Goal: Answer question/provide support: Share knowledge or assist other users

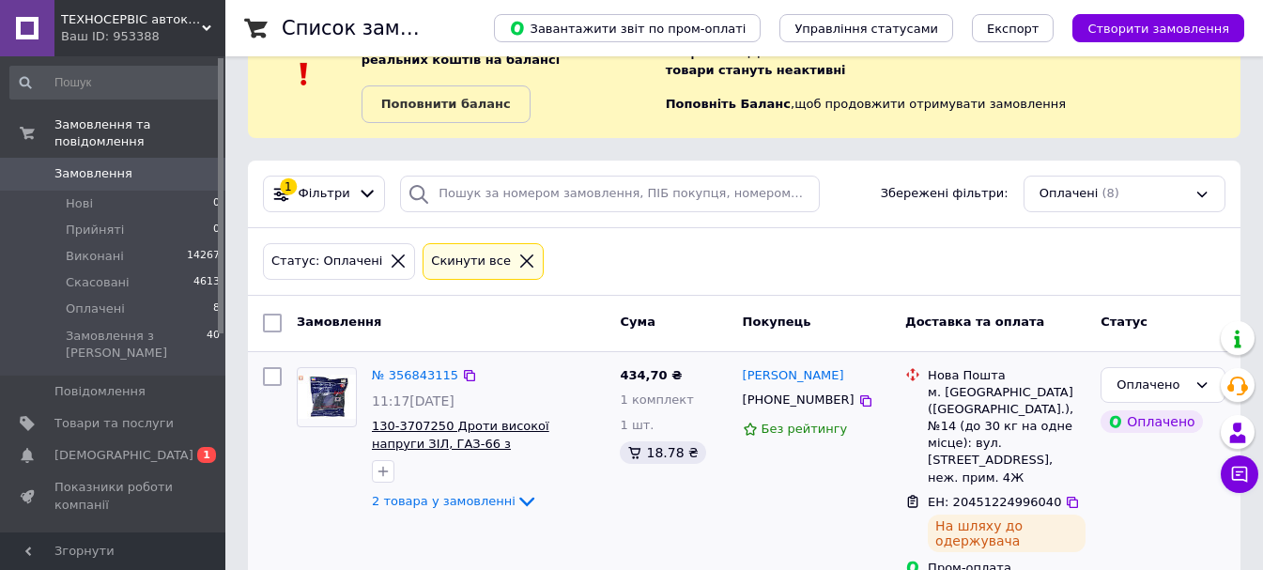
scroll to position [219, 0]
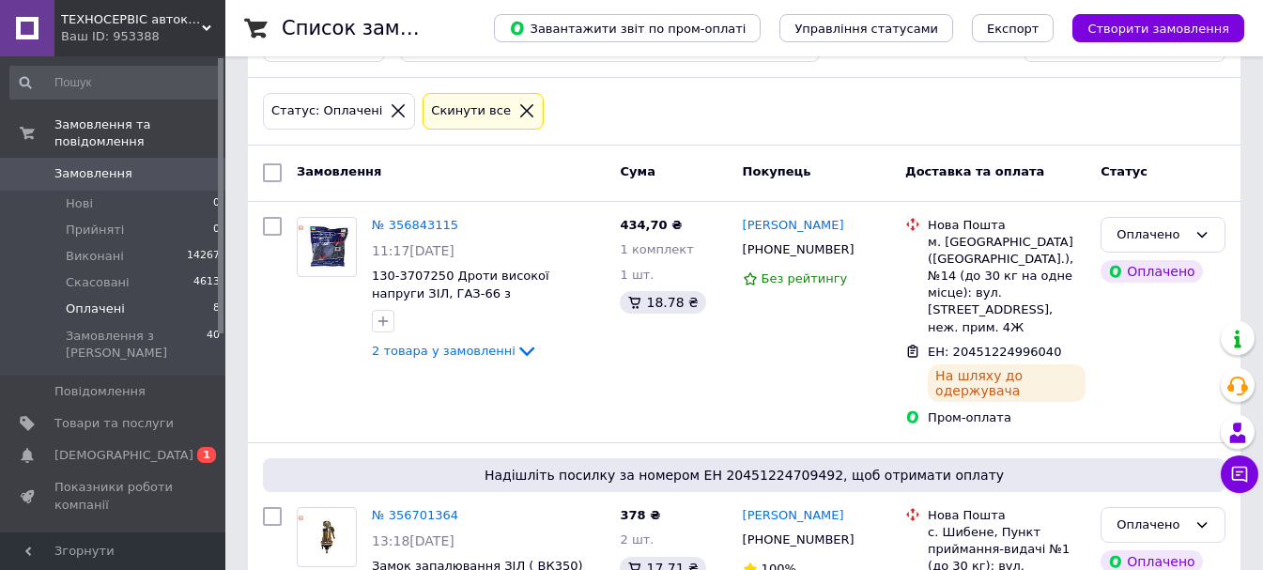
click at [87, 300] on span "Оплачені" at bounding box center [95, 308] width 59 height 17
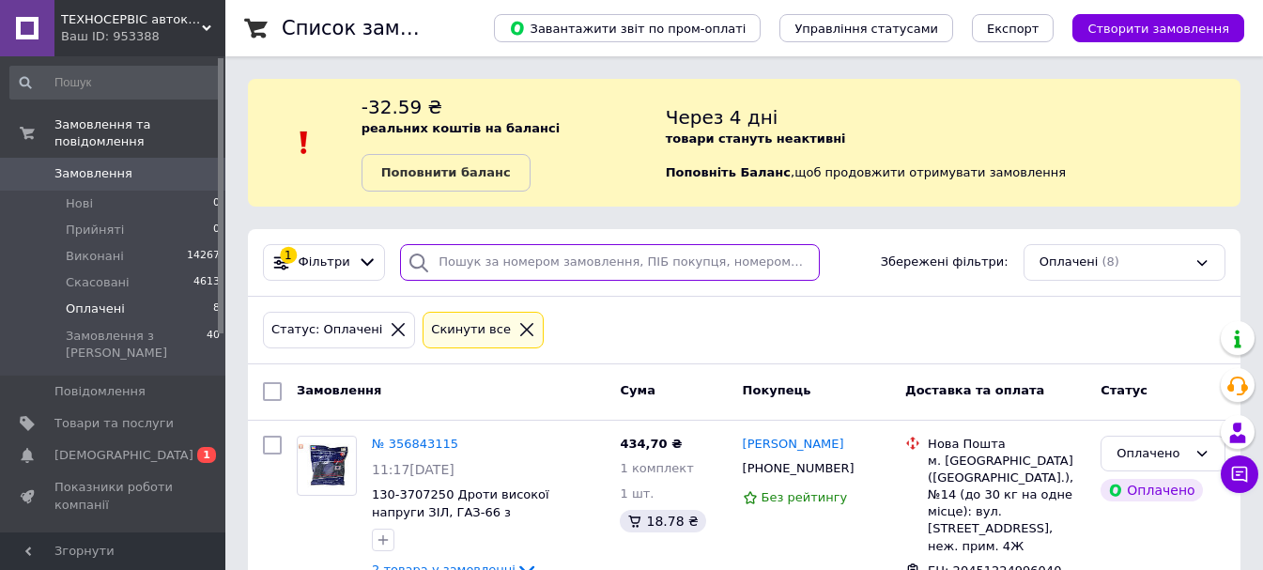
click at [493, 254] on input "search" at bounding box center [610, 262] width 420 height 37
paste input "0988292390"
type input "0988292390"
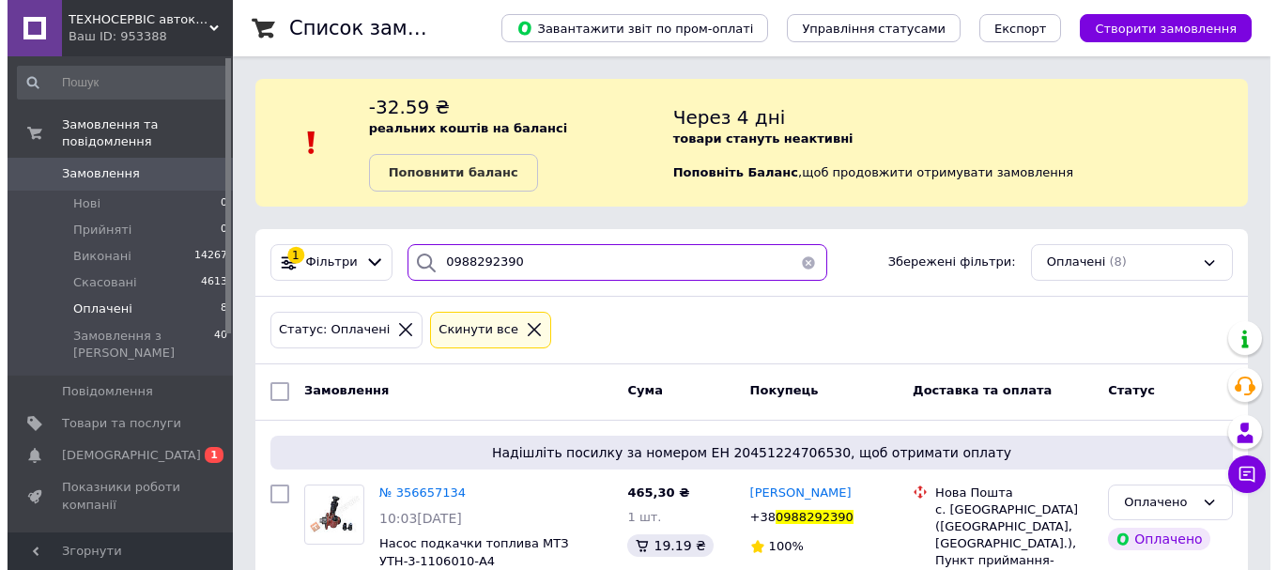
scroll to position [130, 0]
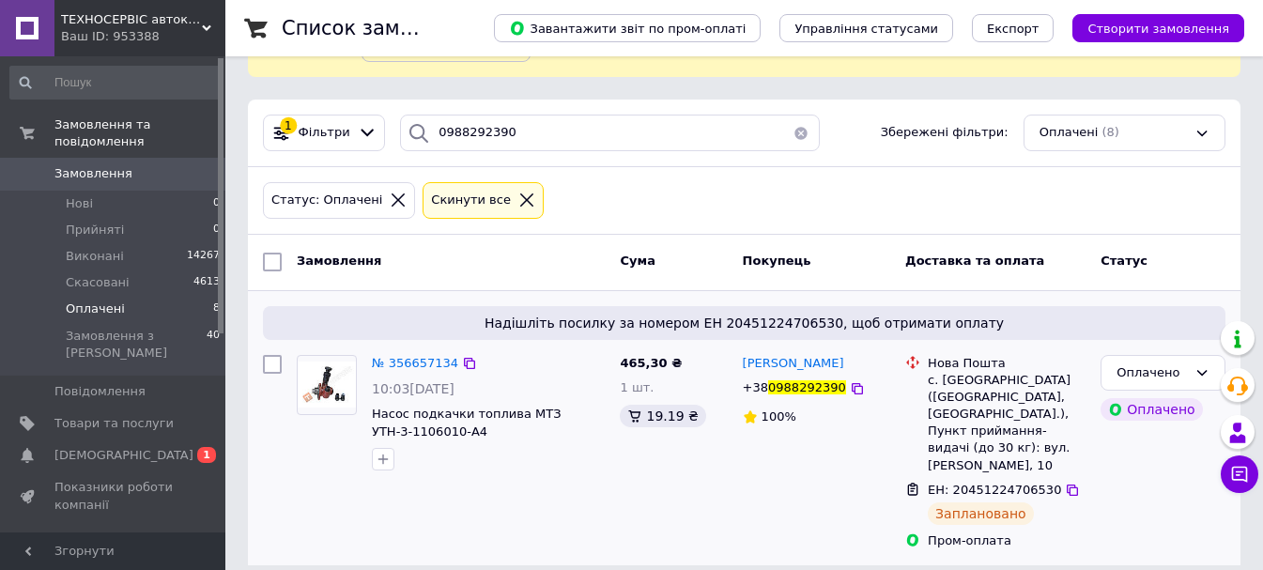
click at [975, 483] on span "ЕН: 20451224706530" at bounding box center [994, 490] width 133 height 14
copy span "20451224706530"
click at [782, 391] on span "0988292390" at bounding box center [807, 387] width 78 height 14
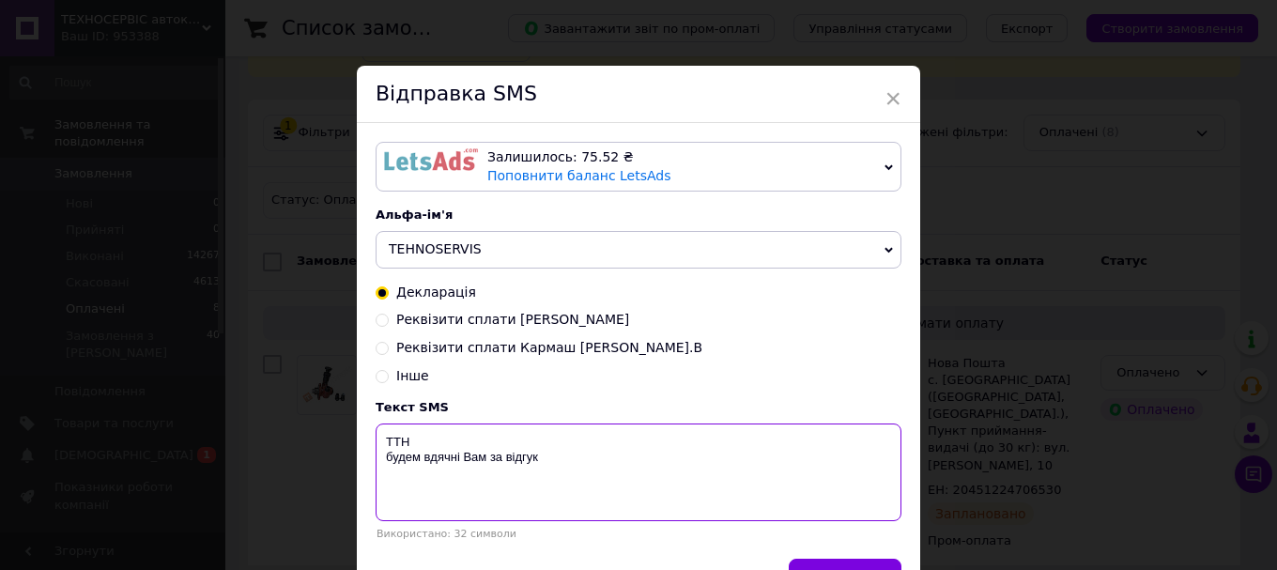
click at [458, 438] on textarea "ТТН будем вдячні Вам за відгук" at bounding box center [639, 472] width 526 height 98
paste textarea "20451224706530"
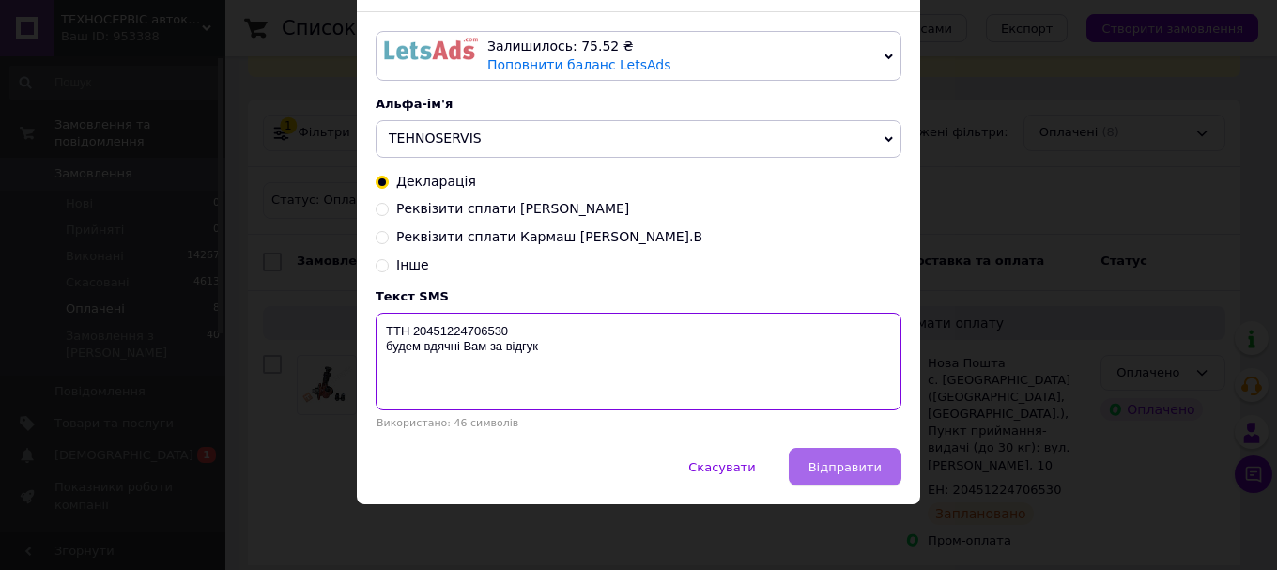
type textarea "ТТН 20451224706530 будем вдячні Вам за відгук"
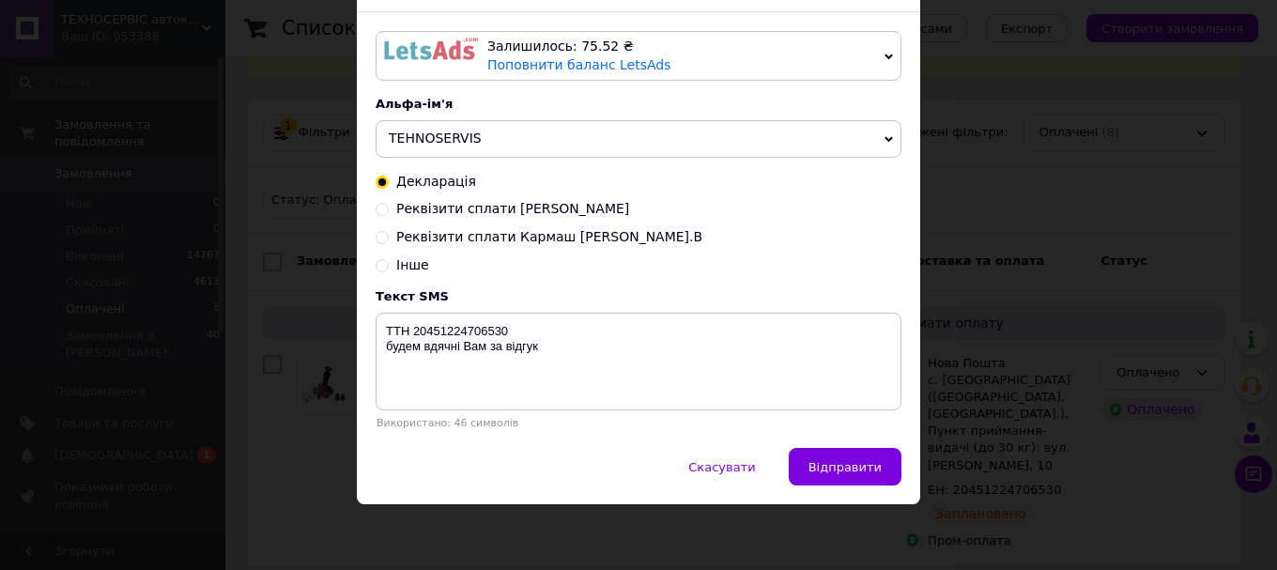
drag, startPoint x: 857, startPoint y: 460, endPoint x: 854, endPoint y: 443, distance: 17.3
click at [858, 461] on span "Відправити" at bounding box center [844, 467] width 73 height 14
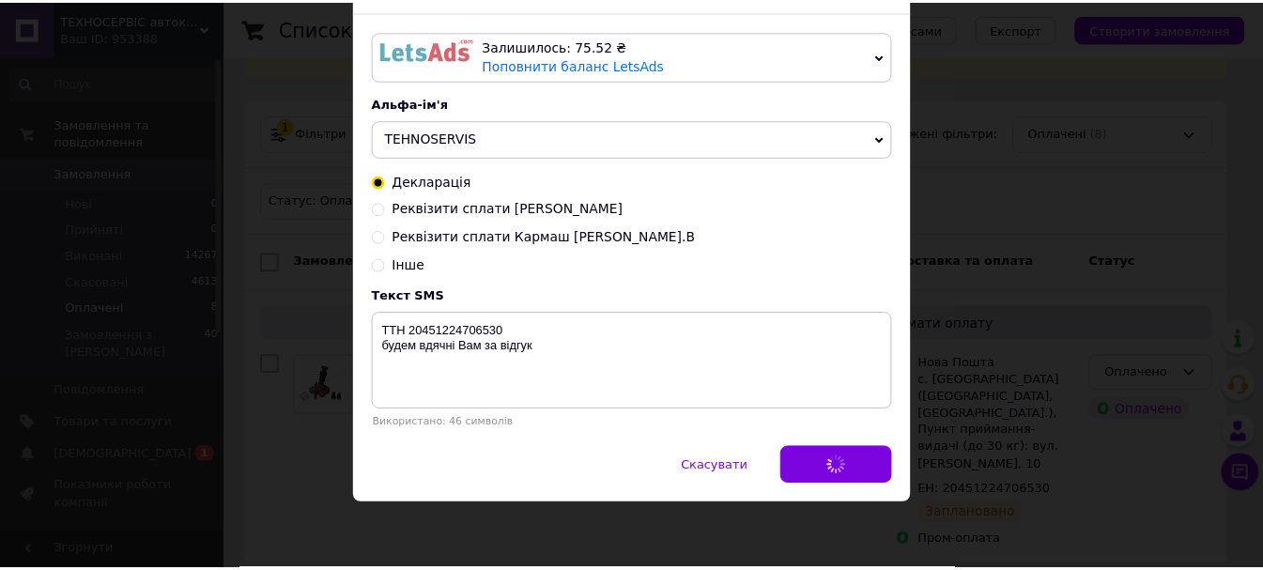
scroll to position [0, 0]
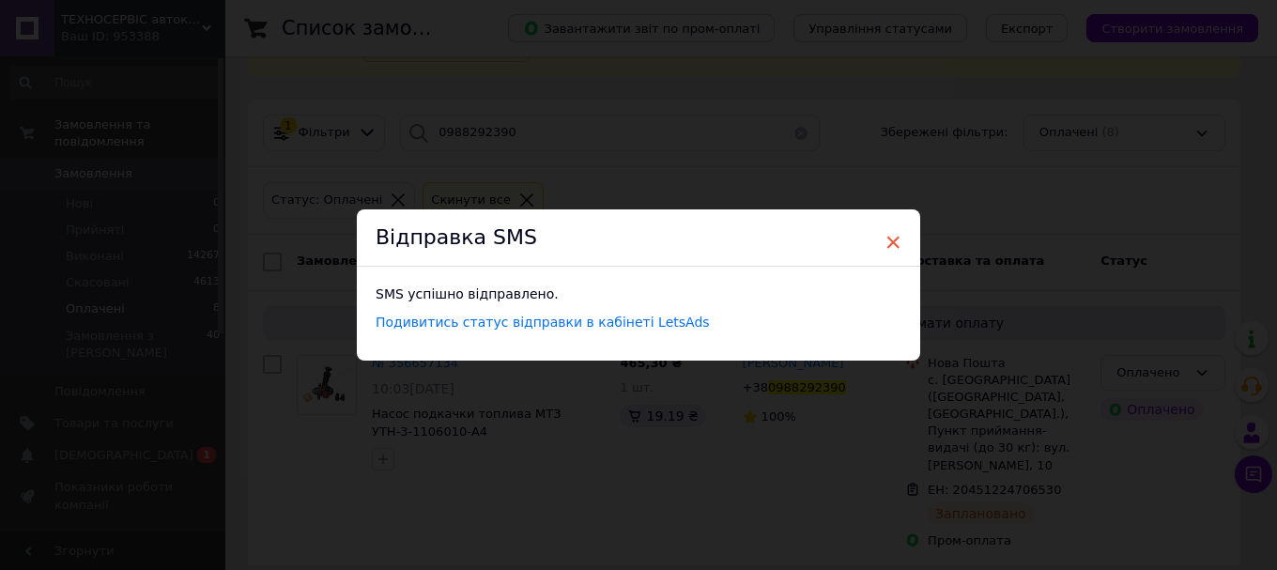
click at [896, 237] on span "×" at bounding box center [892, 242] width 17 height 32
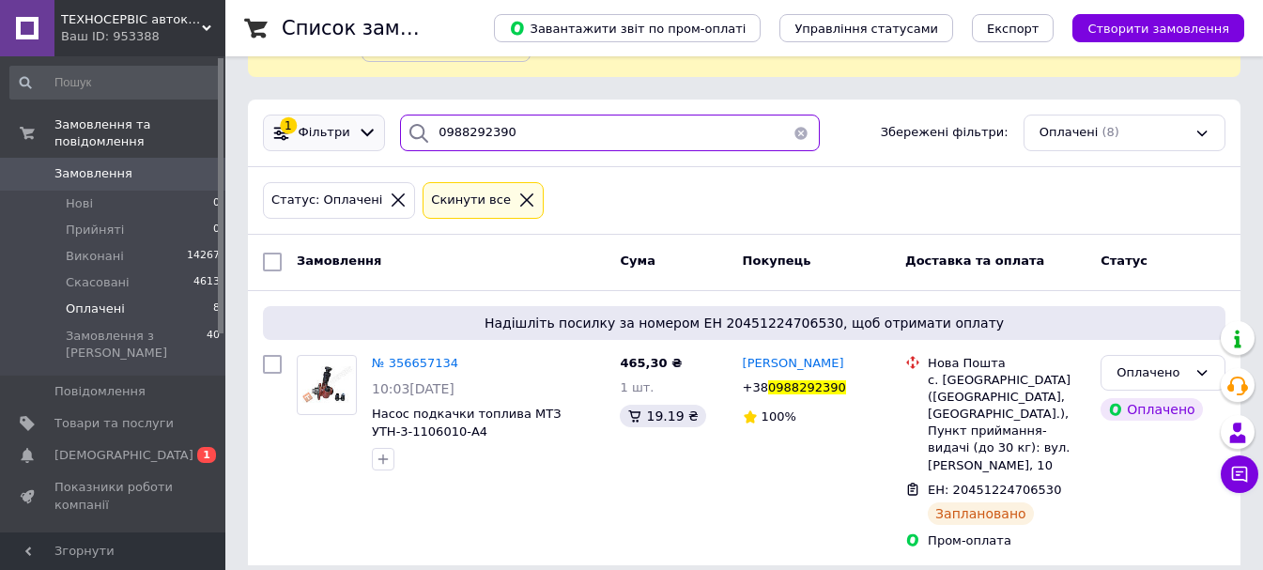
drag, startPoint x: 377, startPoint y: 130, endPoint x: 287, endPoint y: 133, distance: 90.2
click at [316, 139] on div "1 Фільтри 0988292390 Збережені фільтри: Оплачені (8)" at bounding box center [743, 133] width 977 height 37
paste input "77749607"
type input "0977749607"
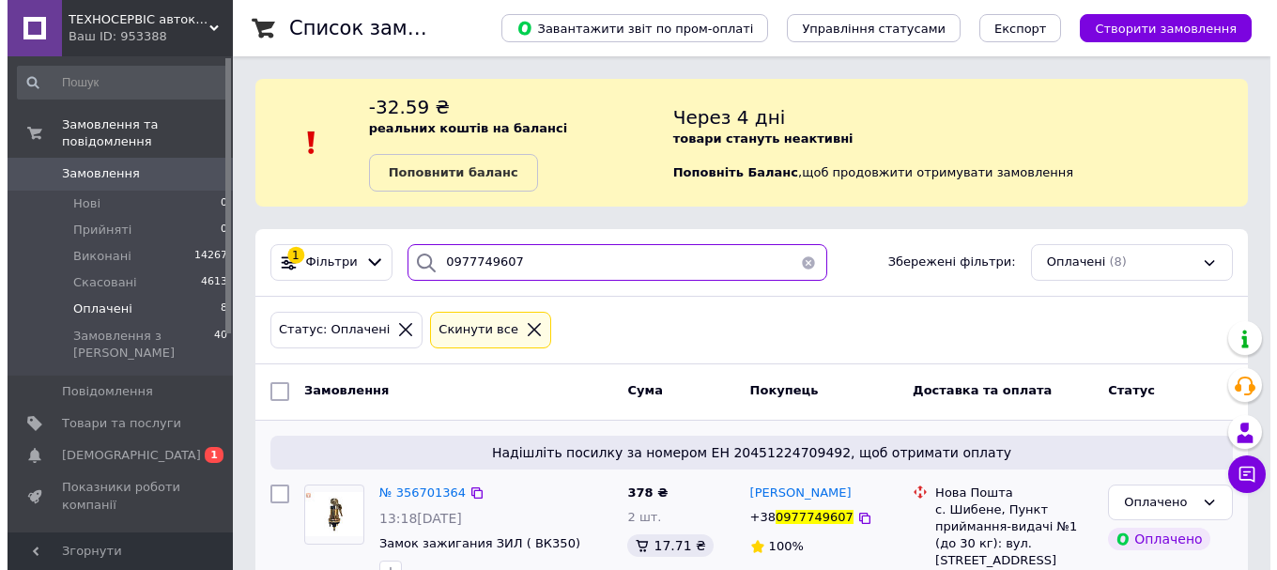
scroll to position [113, 0]
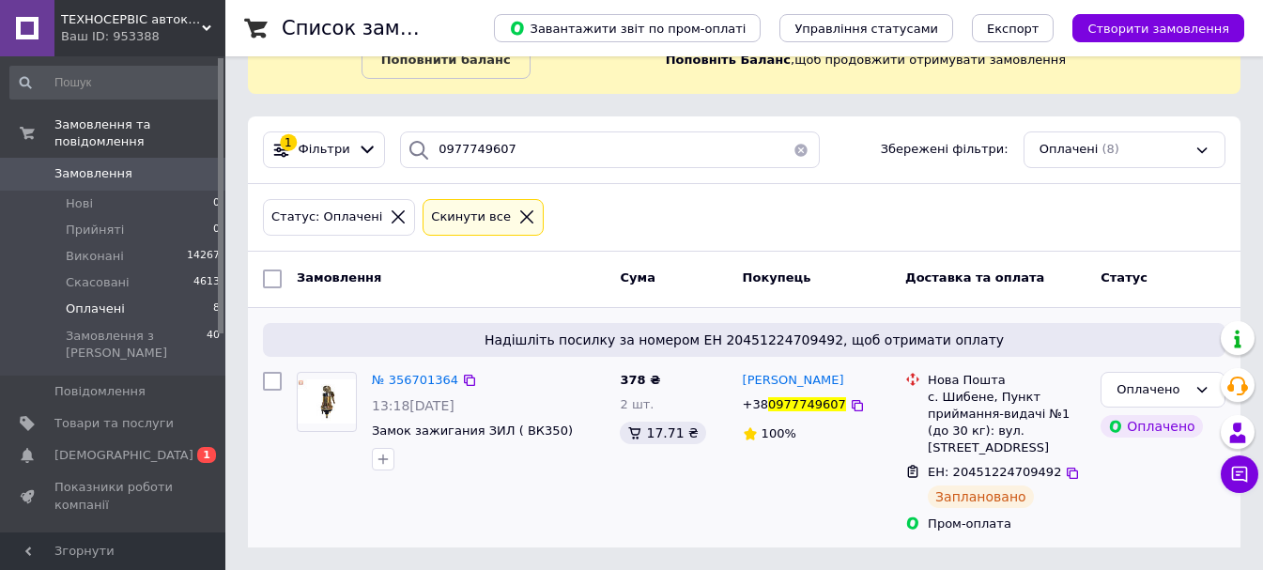
click at [966, 482] on div "ЕН: 20451224709492" at bounding box center [994, 473] width 137 height 22
copy span "20451224709492"
click at [785, 408] on span "0977749607" at bounding box center [807, 404] width 78 height 14
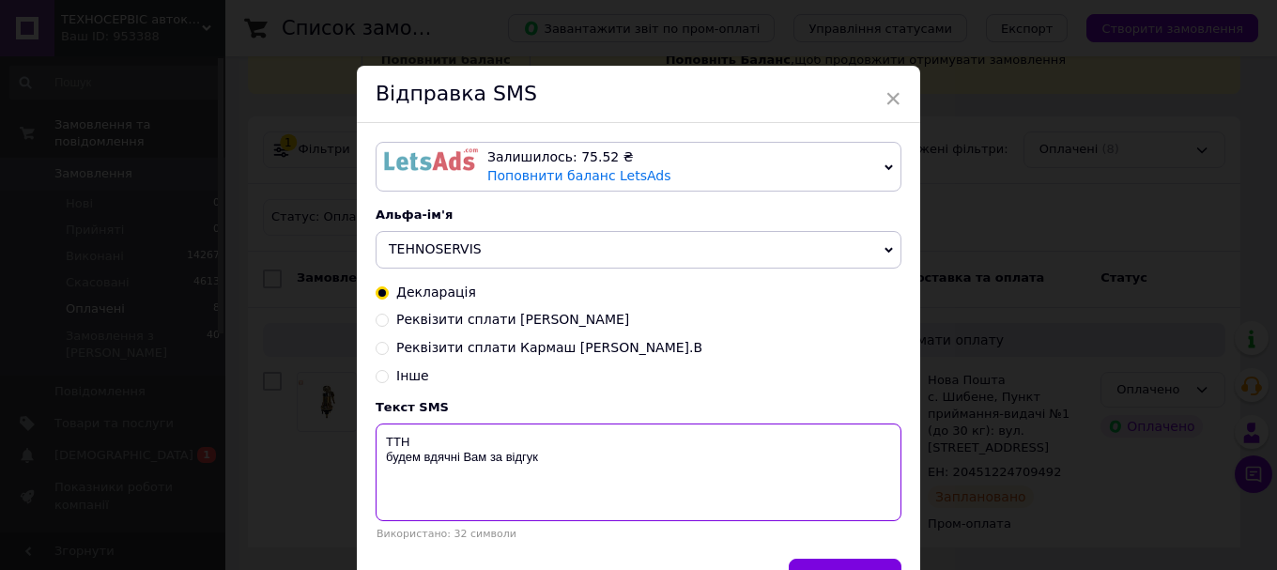
click at [447, 449] on textarea "ТТН будем вдячні Вам за відгук" at bounding box center [639, 472] width 526 height 98
paste textarea "20451224709492"
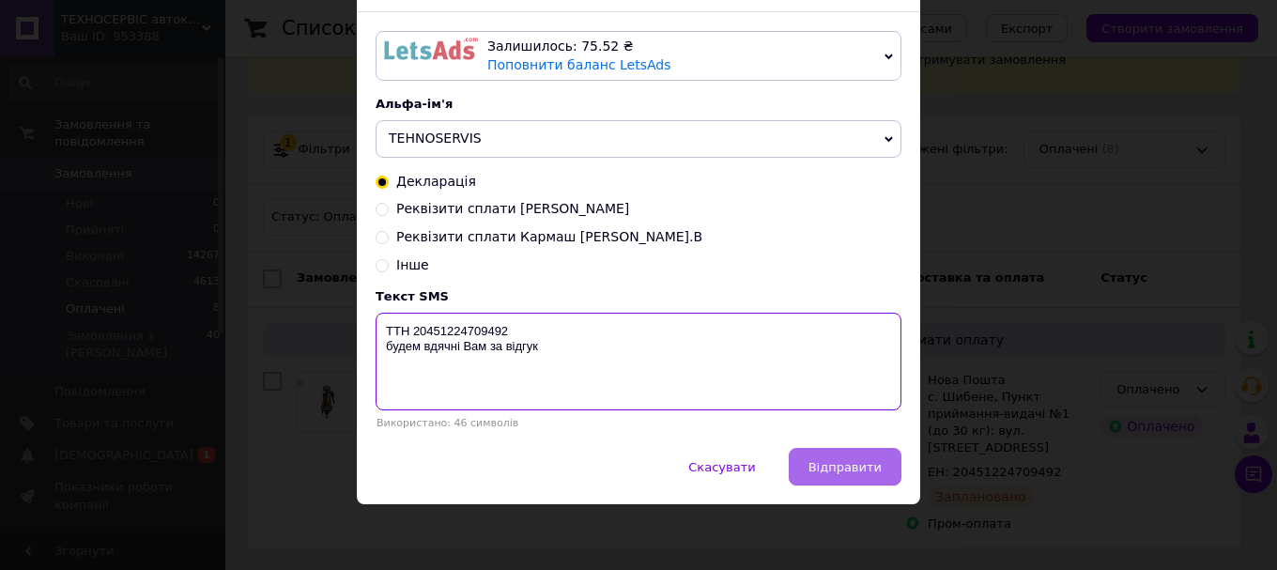
type textarea "ТТН 20451224709492 будем вдячні Вам за відгук"
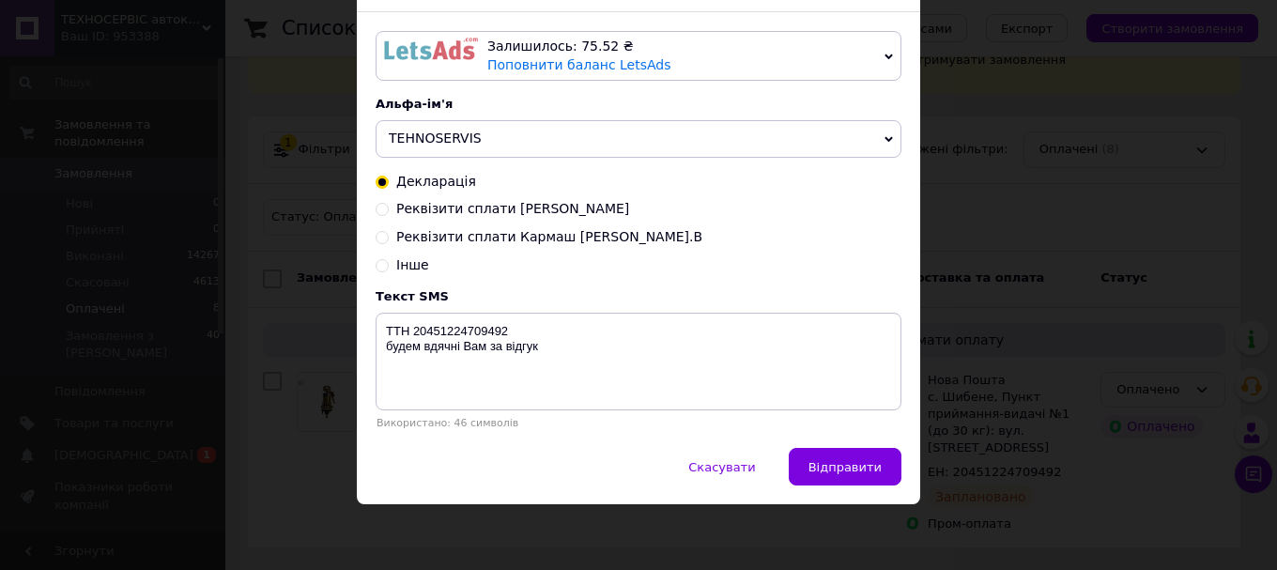
click at [875, 475] on button "Відправити" at bounding box center [845, 467] width 113 height 38
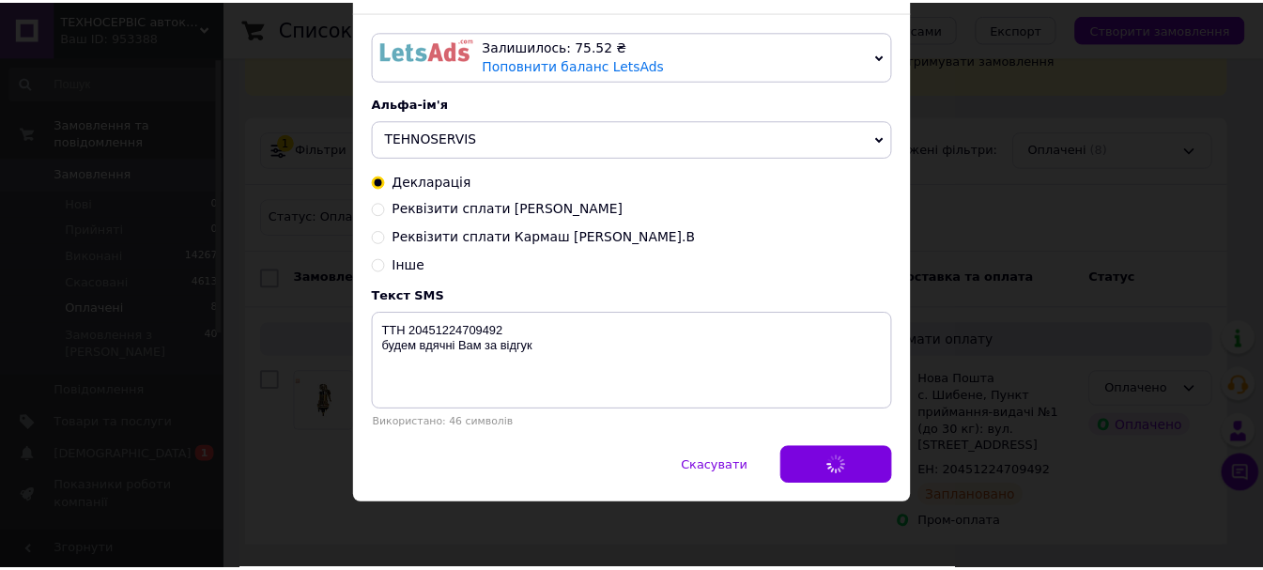
scroll to position [0, 0]
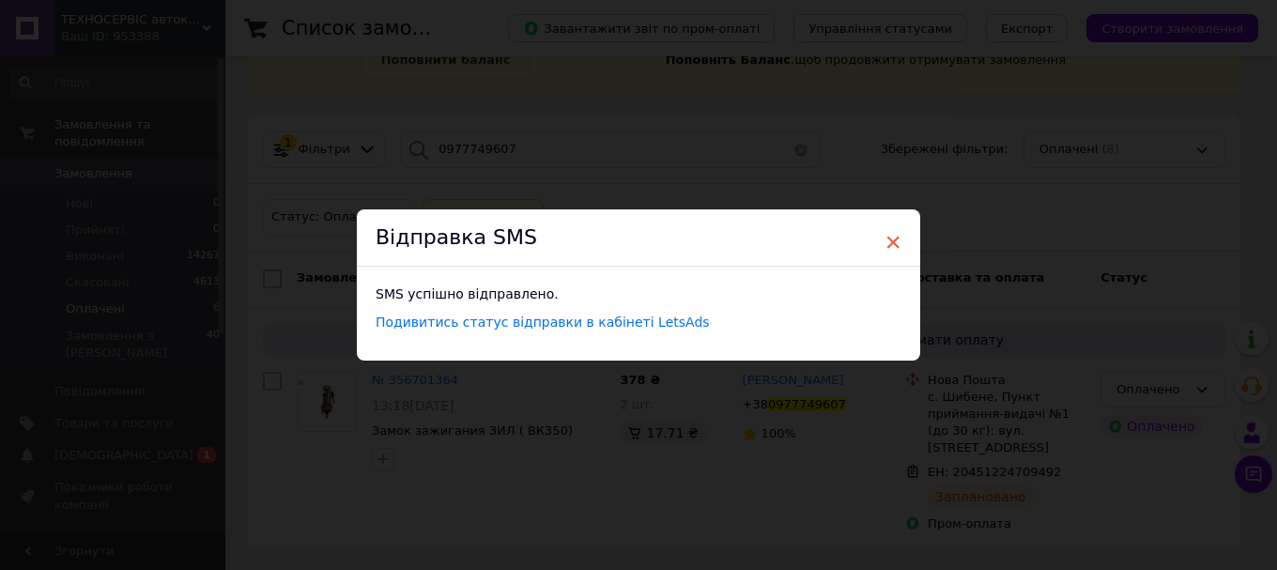
click at [888, 243] on span "×" at bounding box center [892, 242] width 17 height 32
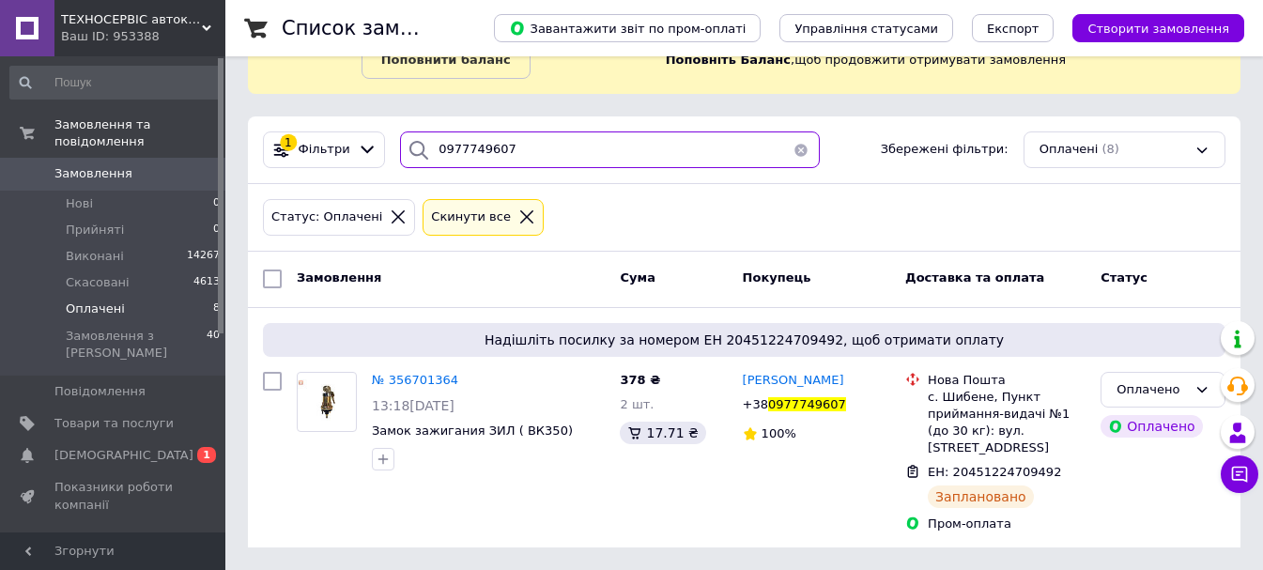
drag, startPoint x: 515, startPoint y: 143, endPoint x: 405, endPoint y: 153, distance: 110.3
click at [412, 154] on div "0977749607" at bounding box center [610, 149] width 420 height 37
paste input "5446011"
type input "0975446011"
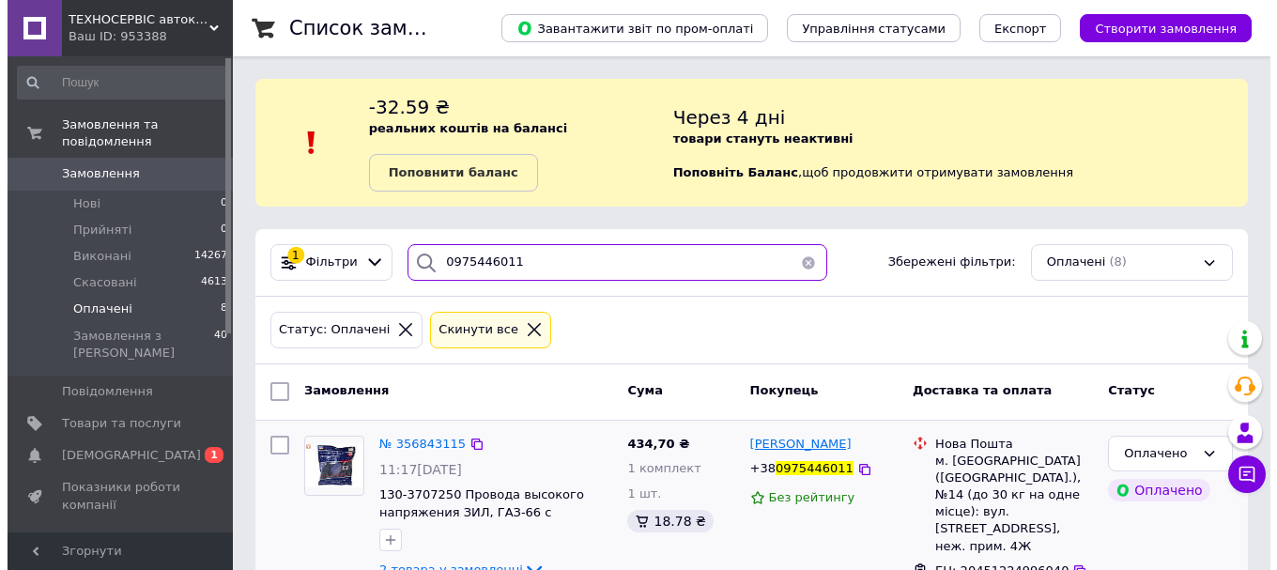
scroll to position [96, 0]
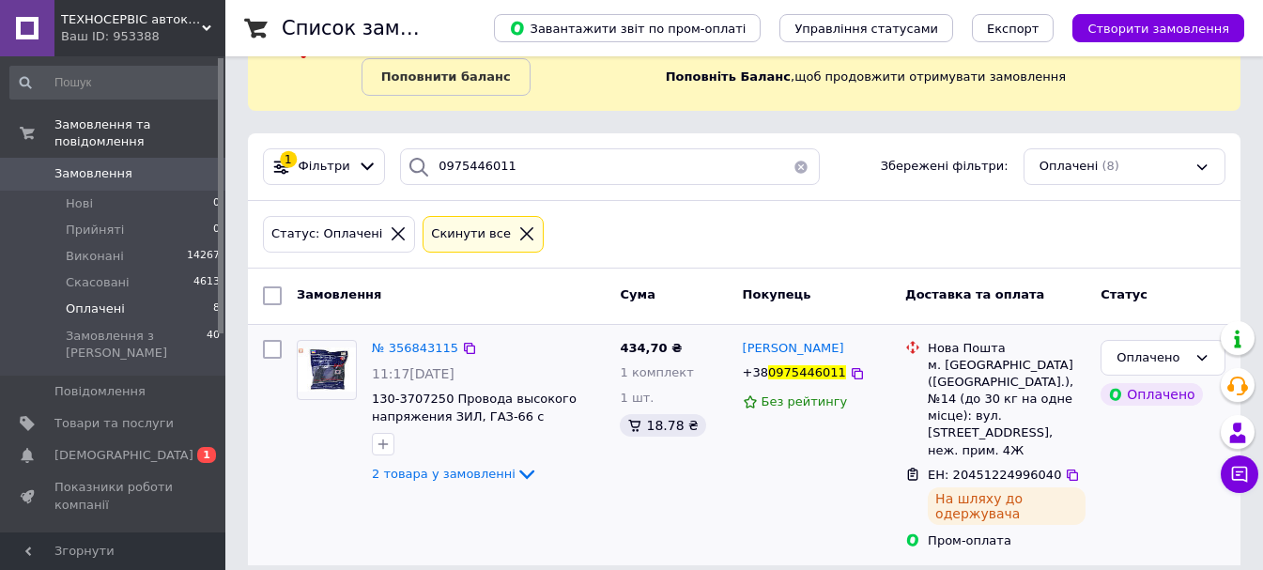
click at [995, 468] on span "ЕН: 20451224996040" at bounding box center [994, 475] width 133 height 14
copy span "20451224996040"
click at [768, 371] on span "0975446011" at bounding box center [807, 372] width 78 height 14
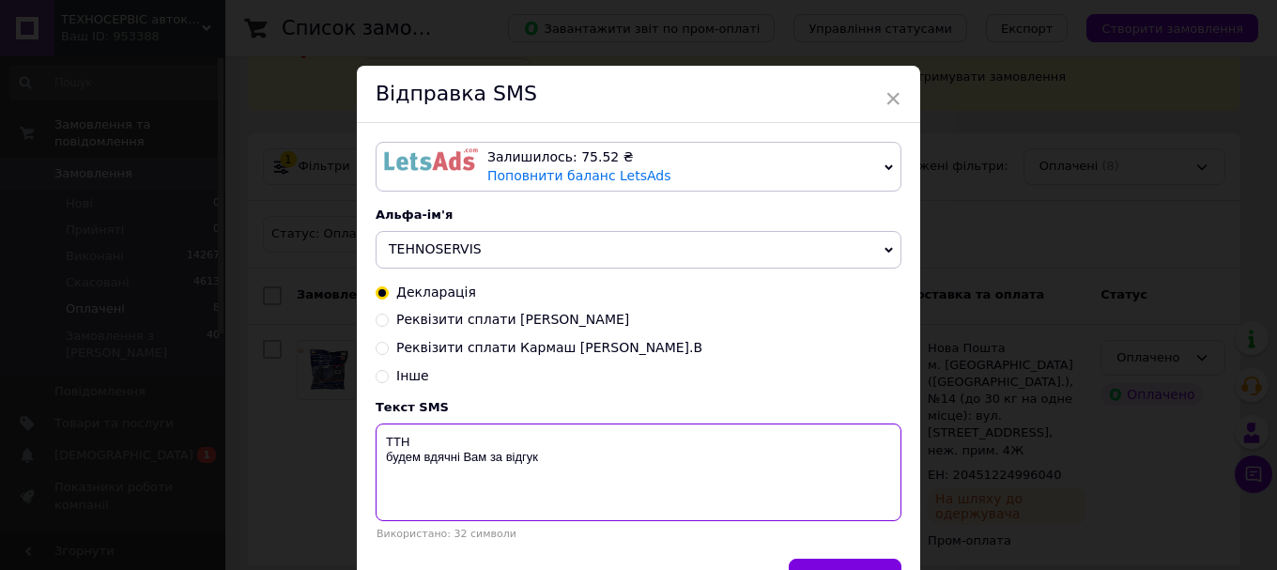
click at [444, 440] on textarea "ТТН будем вдячні Вам за відгук" at bounding box center [639, 472] width 526 height 98
paste textarea "20451224996040"
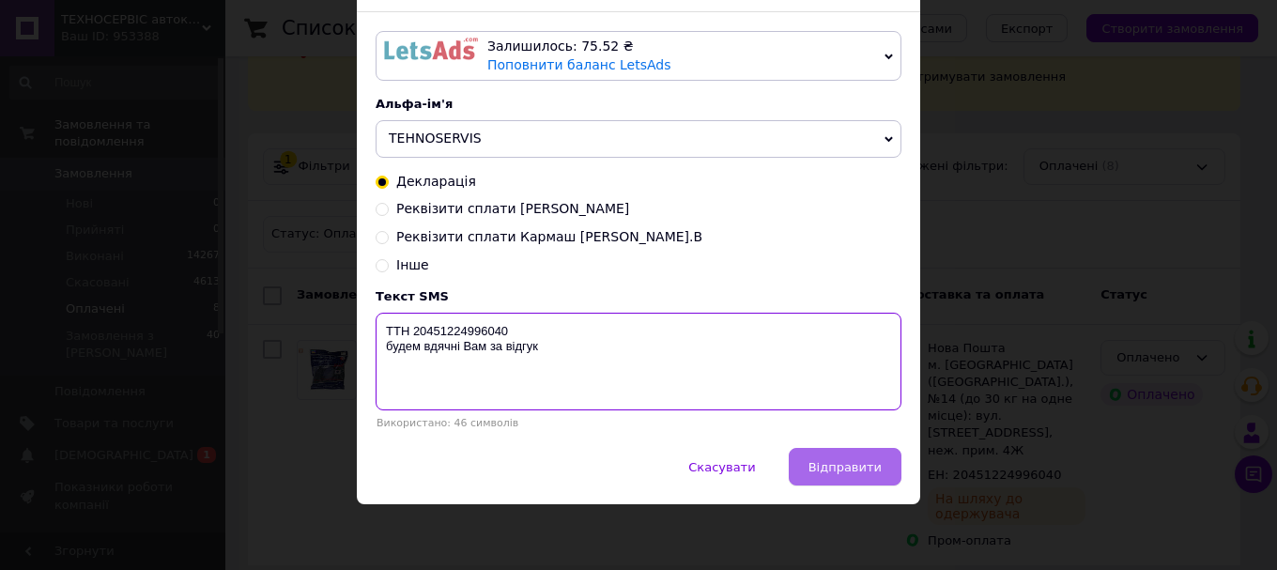
type textarea "ТТН 20451224996040 будем вдячні Вам за відгук"
click at [838, 480] on button "Відправити" at bounding box center [845, 467] width 113 height 38
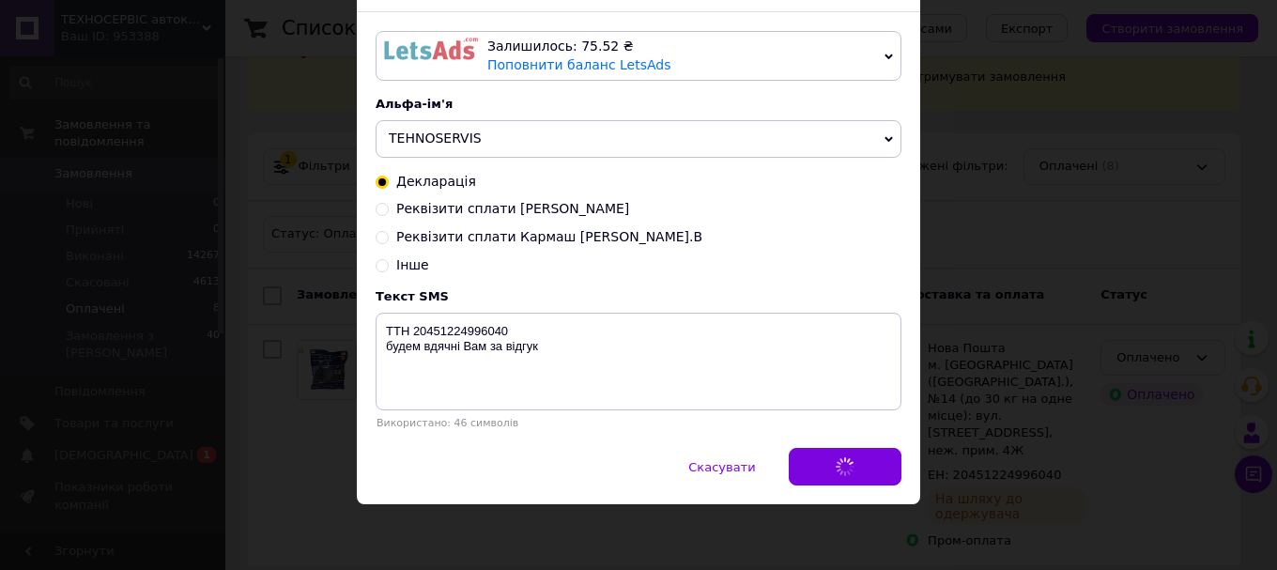
scroll to position [0, 0]
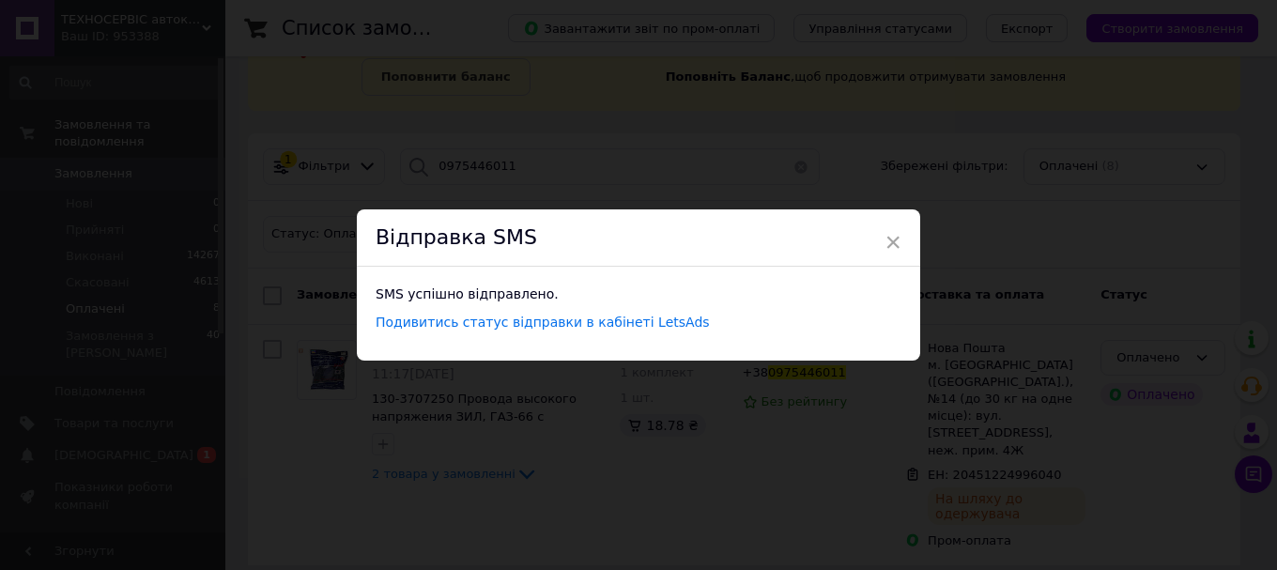
click at [878, 240] on div "Відправка SMS" at bounding box center [638, 237] width 563 height 57
click at [879, 238] on div "Відправка SMS" at bounding box center [638, 237] width 563 height 57
drag, startPoint x: 893, startPoint y: 238, endPoint x: 702, endPoint y: 411, distance: 257.9
click at [894, 237] on span "×" at bounding box center [892, 242] width 17 height 32
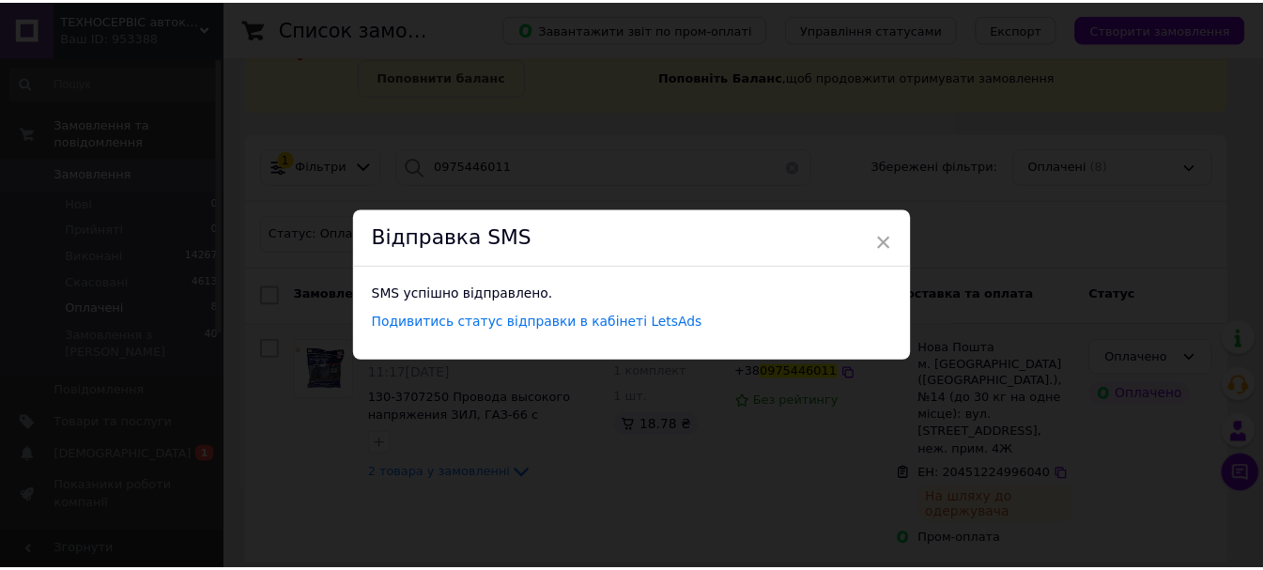
scroll to position [79, 0]
